Goal: Find specific page/section: Find specific page/section

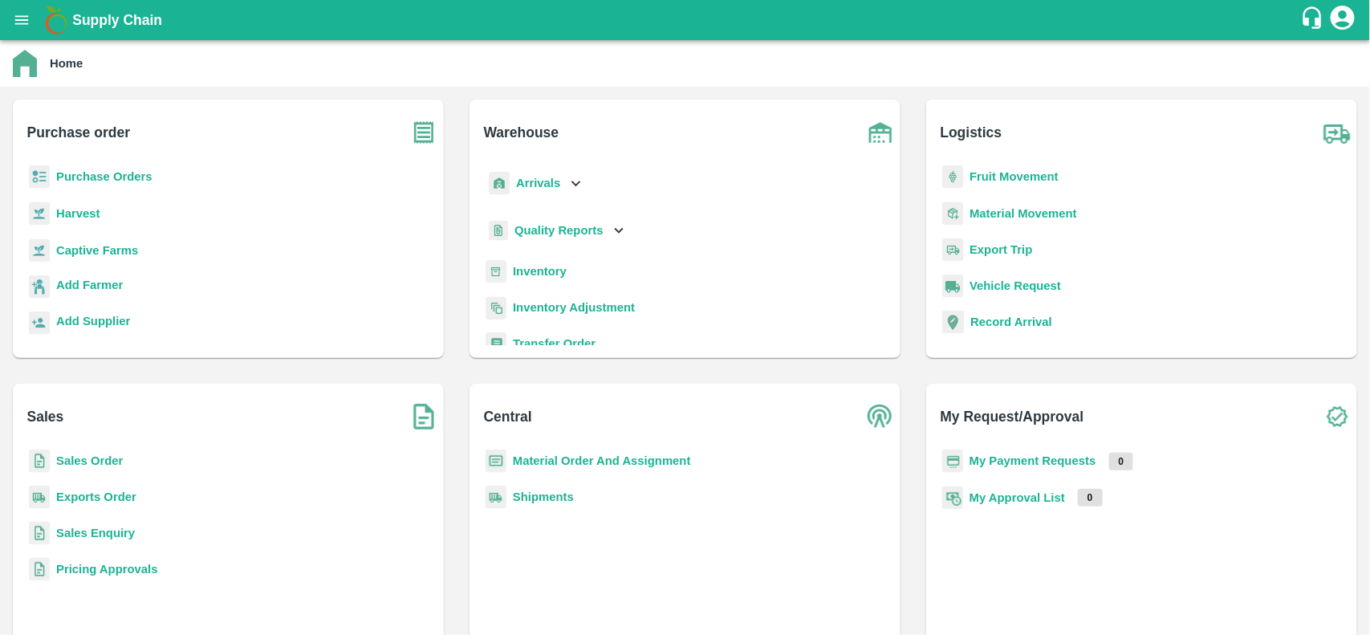
click at [149, 175] on b "Purchase Orders" at bounding box center [104, 176] width 96 height 13
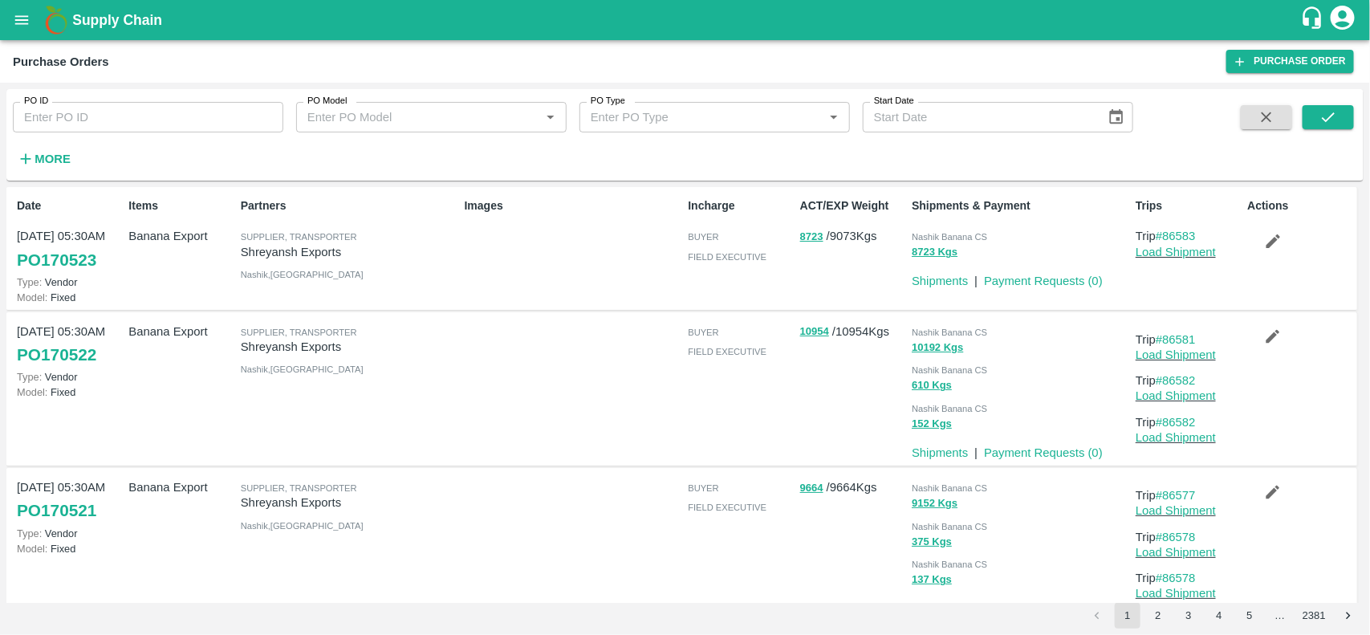
click at [237, 385] on div "Supplier, Transporter [PERSON_NAME] Exports [GEOGRAPHIC_DATA] , [GEOGRAPHIC_DAT…" at bounding box center [346, 388] width 224 height 145
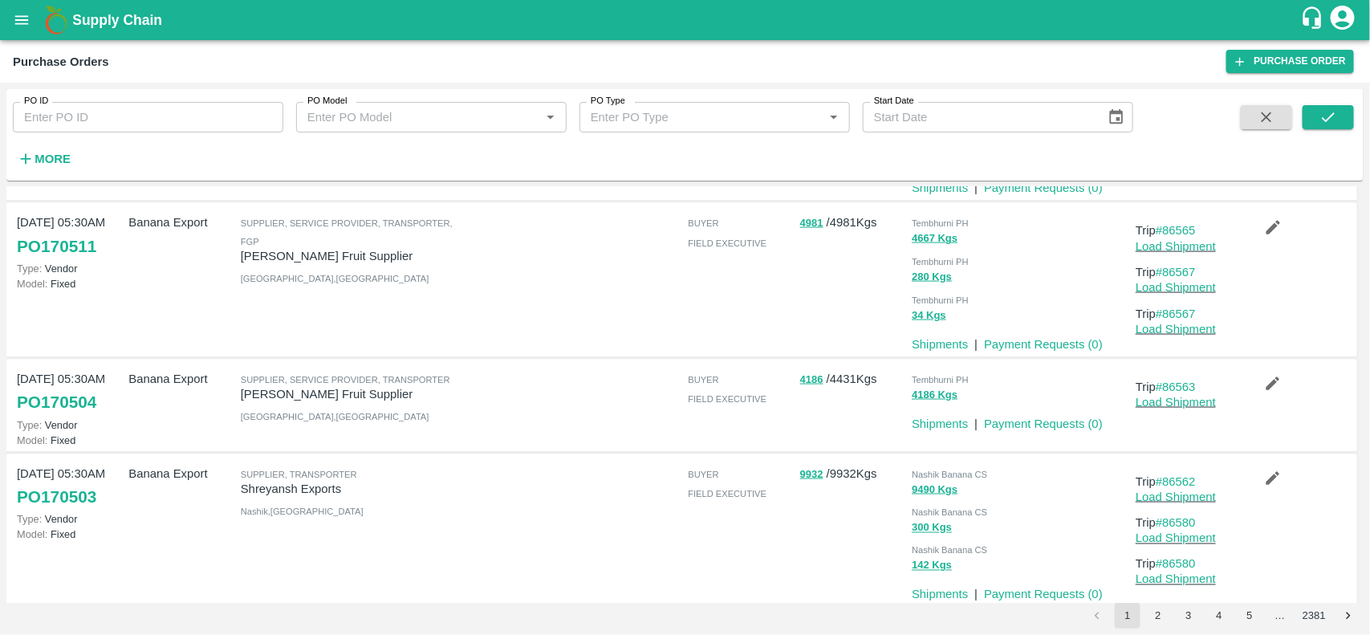
scroll to position [1053, 0]
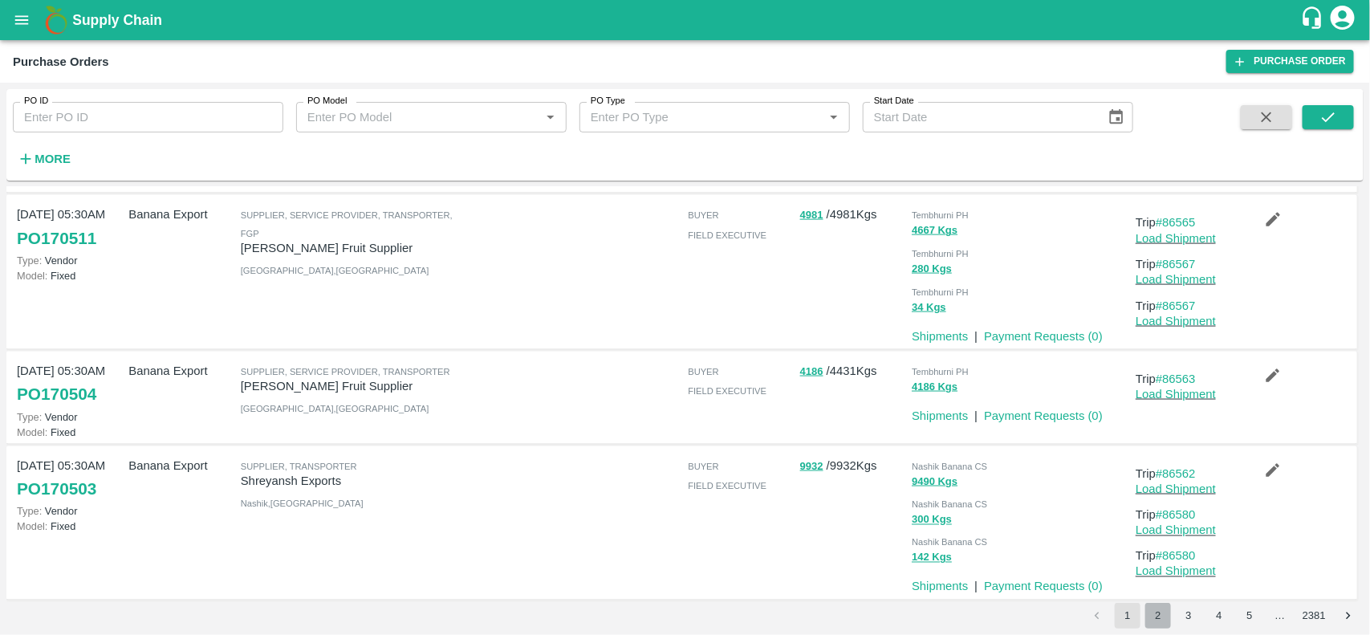
click at [1161, 611] on button "2" at bounding box center [1158, 616] width 26 height 26
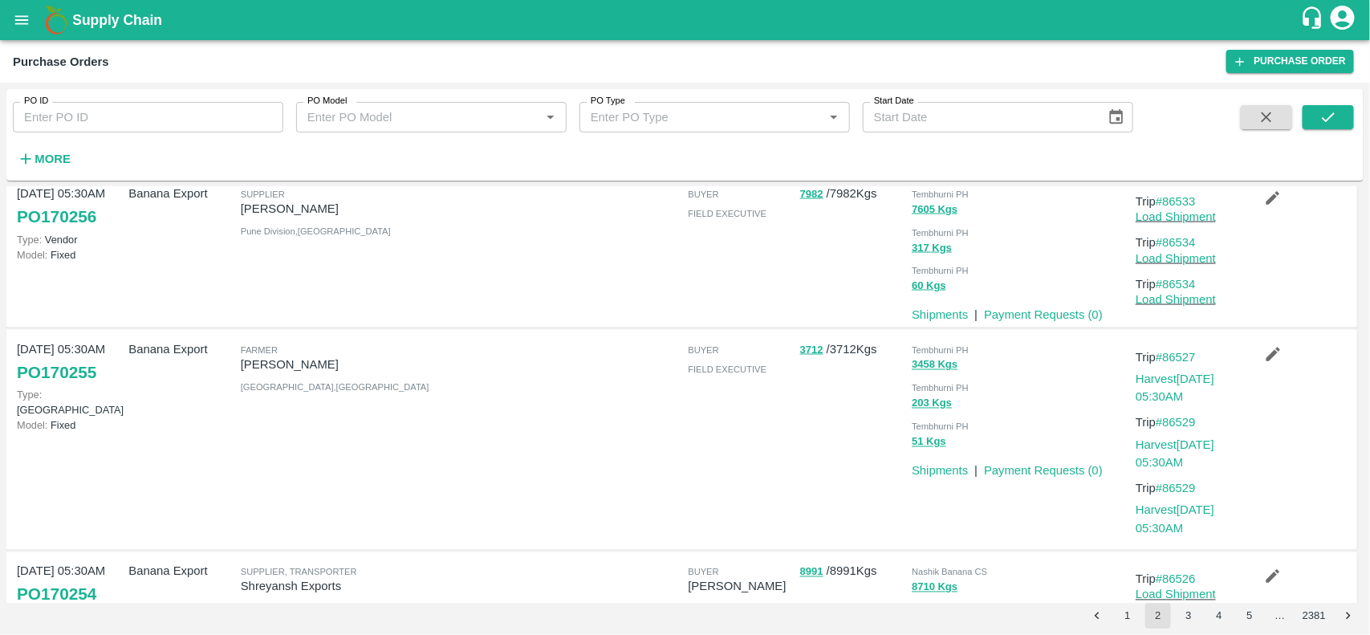
scroll to position [1300, 0]
